Goal: Information Seeking & Learning: Check status

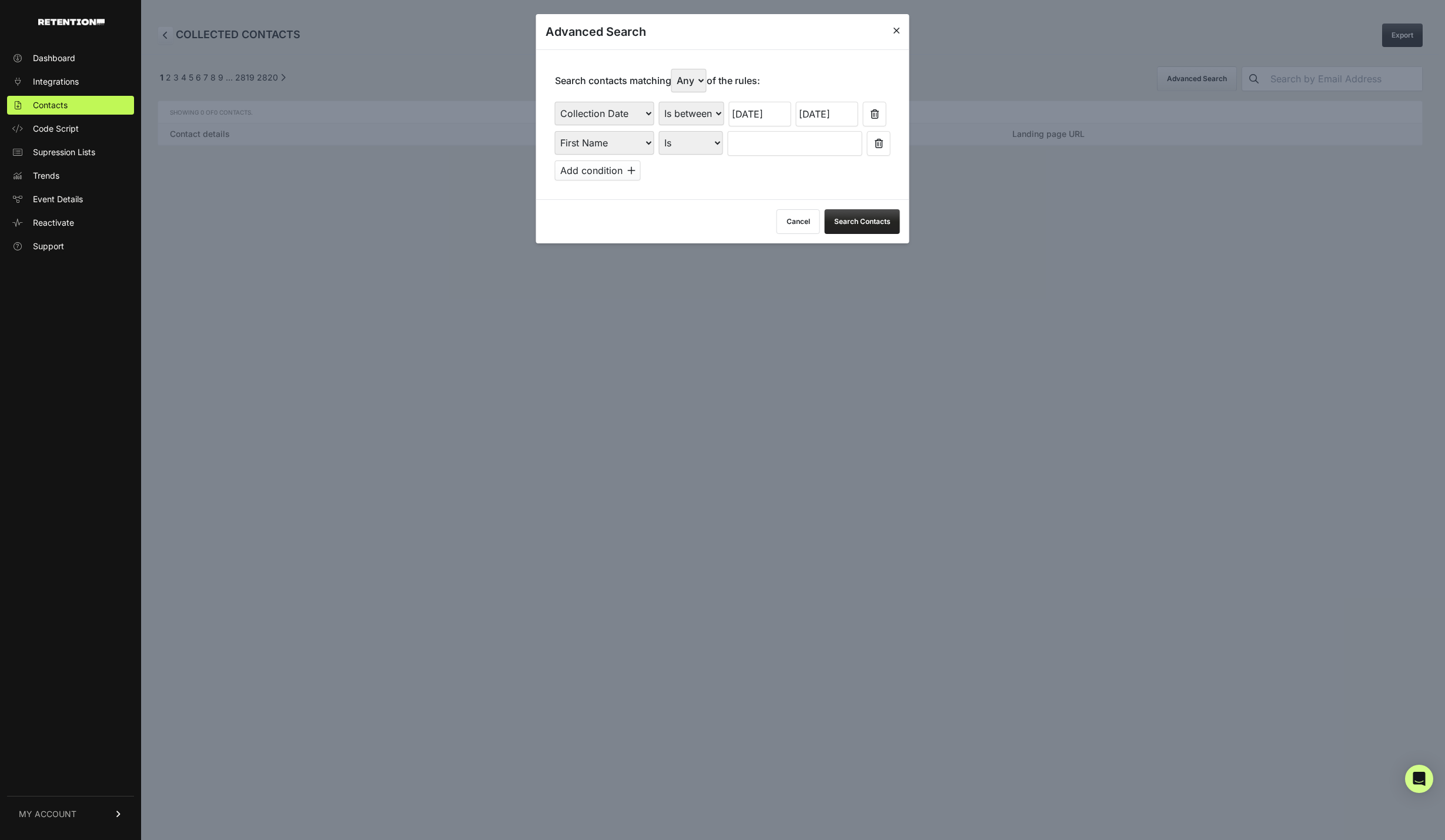
select select "file_date"
select select "is_between"
click at [819, 31] on div "Advanced Search" at bounding box center [722, 31] width 373 height 35
click at [895, 26] on icon at bounding box center [896, 30] width 7 height 10
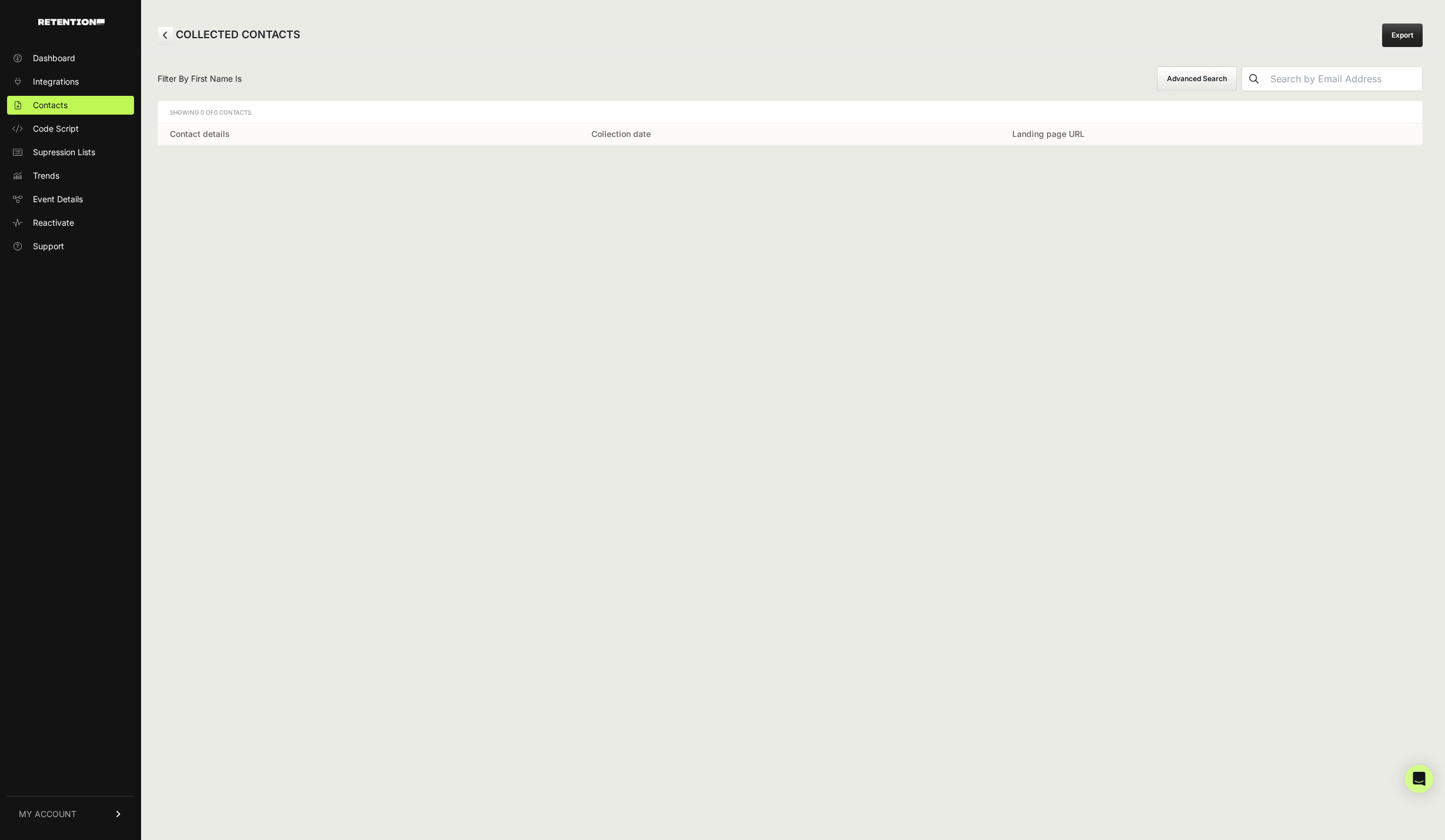
click at [1003, 37] on div "COLLECTED CONTACTS Export" at bounding box center [790, 35] width 1298 height 38
click at [859, 259] on div "COLLECTED CONTACTS Export Filter By First Name Is Advanced Search Showing 0 of …" at bounding box center [790, 420] width 1298 height 840
